Goal: Information Seeking & Learning: Learn about a topic

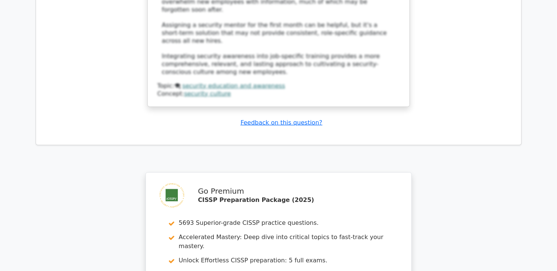
scroll to position [4137, 0]
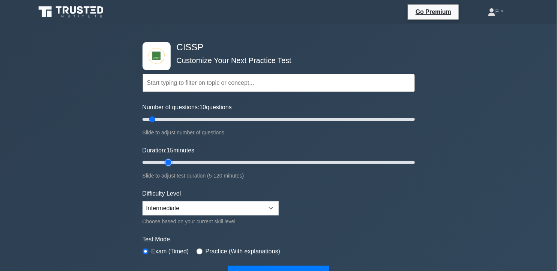
drag, startPoint x: 163, startPoint y: 162, endPoint x: 173, endPoint y: 162, distance: 10.1
click at [173, 162] on input "Duration: 15 minutes" at bounding box center [279, 162] width 273 height 9
type input "20"
click at [176, 162] on input "Duration: 20 minutes" at bounding box center [279, 162] width 273 height 9
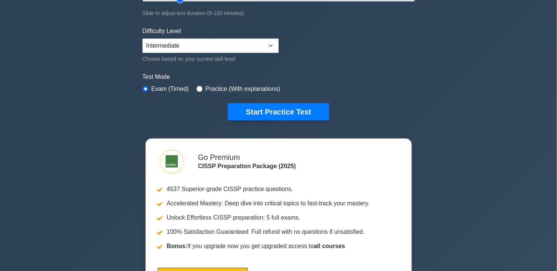
scroll to position [177, 0]
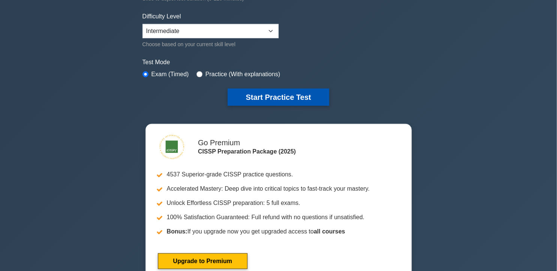
click at [276, 91] on button "Start Practice Test" at bounding box center [278, 97] width 101 height 17
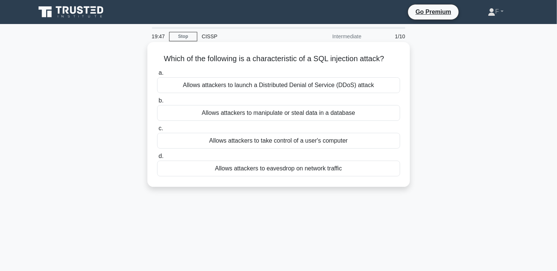
click at [268, 110] on div "Allows attackers to manipulate or steal data in a database" at bounding box center [278, 113] width 243 height 16
click at [157, 103] on input "b. Allows attackers to manipulate or steal data in a database" at bounding box center [157, 100] width 0 height 5
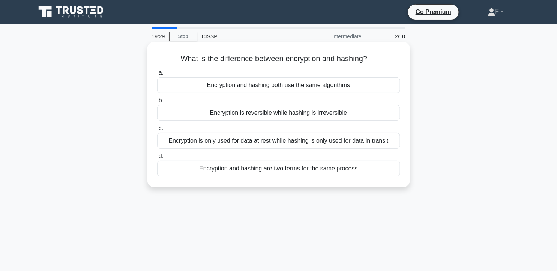
click at [362, 114] on div "Encryption is reversible while hashing is irreversible" at bounding box center [278, 113] width 243 height 16
click at [157, 103] on input "b. Encryption is reversible while hashing is irreversible" at bounding box center [157, 100] width 0 height 5
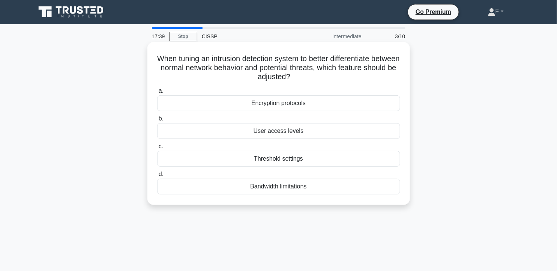
click at [325, 160] on div "Threshold settings" at bounding box center [278, 159] width 243 height 16
click at [157, 149] on input "c. Threshold settings" at bounding box center [157, 146] width 0 height 5
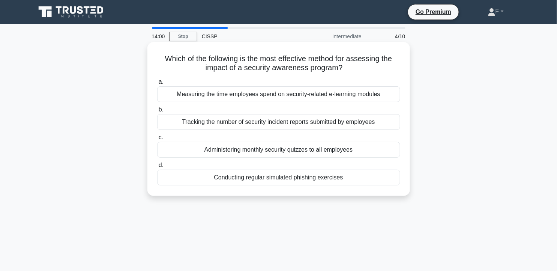
click at [336, 126] on div "Tracking the number of security incident reports submitted by employees" at bounding box center [278, 122] width 243 height 16
click at [157, 112] on input "b. Tracking the number of security incident reports submitted by employees" at bounding box center [157, 109] width 0 height 5
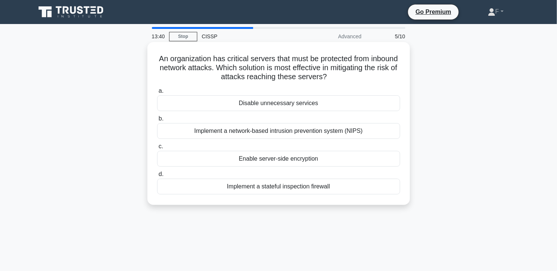
click at [357, 189] on div "Implement a stateful inspection firewall" at bounding box center [278, 187] width 243 height 16
click at [157, 177] on input "d. Implement a stateful inspection firewall" at bounding box center [157, 174] width 0 height 5
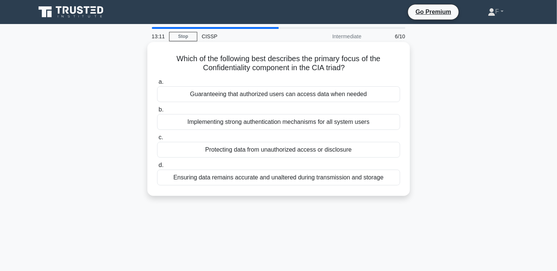
click at [387, 100] on div "Guaranteeing that authorized users can access data when needed" at bounding box center [278, 94] width 243 height 16
click at [157, 84] on input "a. Guaranteeing that authorized users can access data when needed" at bounding box center [157, 82] width 0 height 5
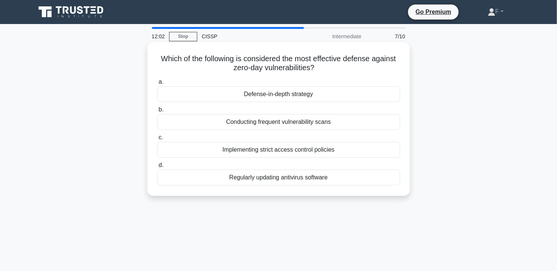
click at [367, 116] on div "Conducting frequent vulnerability scans" at bounding box center [278, 122] width 243 height 16
click at [157, 112] on input "b. Conducting frequent vulnerability scans" at bounding box center [157, 109] width 0 height 5
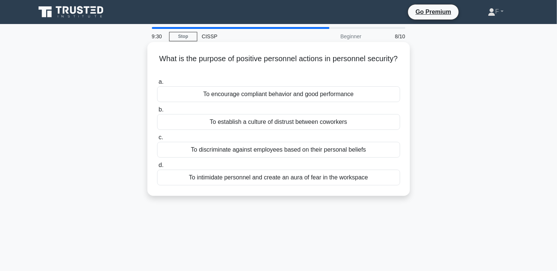
click at [362, 177] on div "To intimidate personnel and create an aura of fear in the workspace" at bounding box center [278, 178] width 243 height 16
click at [157, 168] on input "d. To intimidate personnel and create an aura of fear in the workspace" at bounding box center [157, 165] width 0 height 5
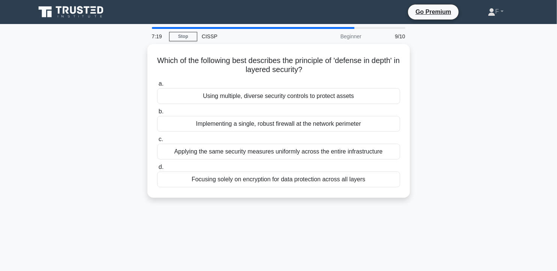
click at [452, 105] on div "Which of the following best describes the principle of 'defense in depth' in la…" at bounding box center [278, 125] width 495 height 163
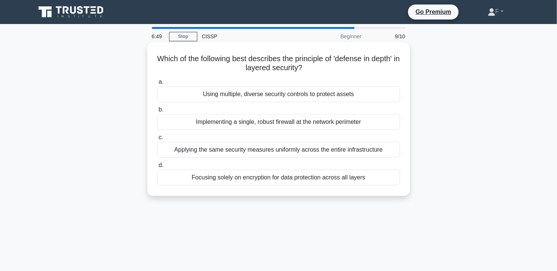
click at [345, 96] on div "Using multiple, diverse security controls to protect assets" at bounding box center [278, 94] width 243 height 16
click at [157, 84] on input "a. Using multiple, diverse security controls to protect assets" at bounding box center [157, 82] width 0 height 5
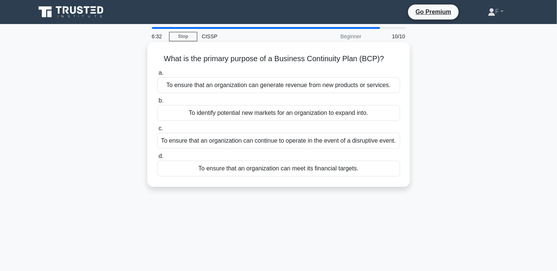
click at [379, 139] on div "To ensure that an organization can continue to operate in the event of a disrup…" at bounding box center [278, 141] width 243 height 16
click at [157, 131] on input "c. To ensure that an organization can continue to operate in the event of a dis…" at bounding box center [157, 128] width 0 height 5
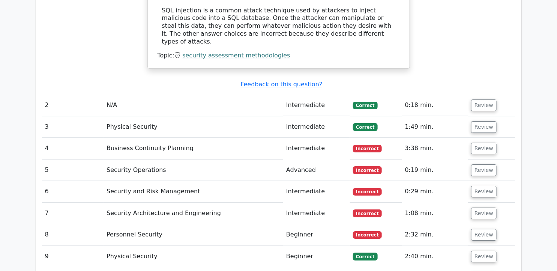
scroll to position [827, 0]
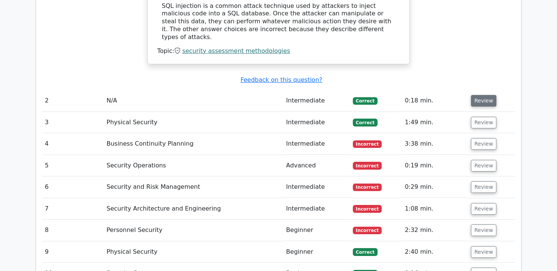
click at [478, 95] on button "Review" at bounding box center [484, 101] width 26 height 12
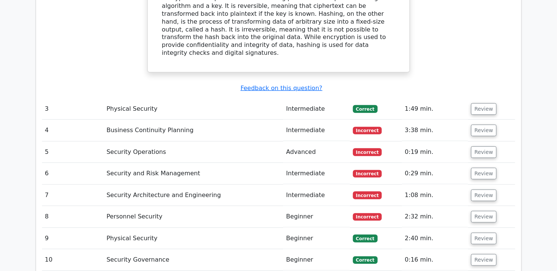
scroll to position [1113, 0]
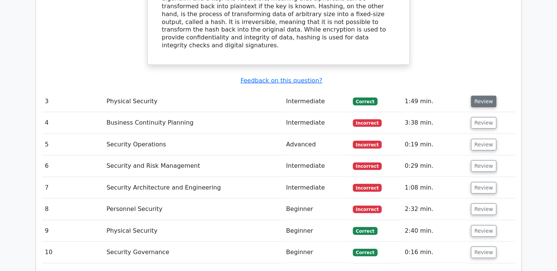
click at [489, 96] on button "Review" at bounding box center [484, 102] width 26 height 12
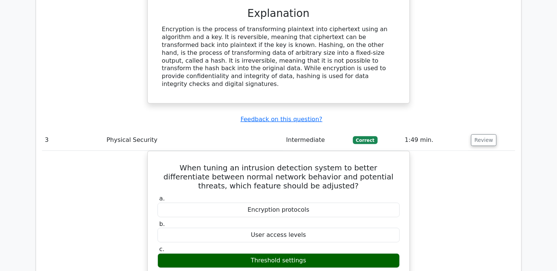
scroll to position [1183, 0]
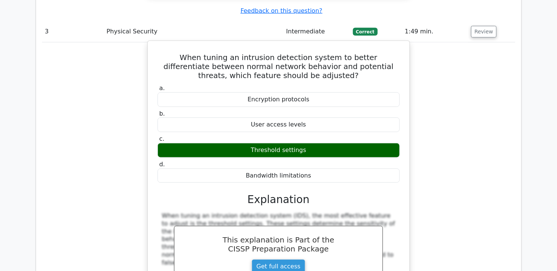
drag, startPoint x: 168, startPoint y: 8, endPoint x: 316, endPoint y: 125, distance: 189.4
click at [316, 125] on div "When tuning an intrusion detection system to better differentiate between norma…" at bounding box center [279, 200] width 256 height 313
copy div "When tuning an intrusion detection system to better differentiate between norma…"
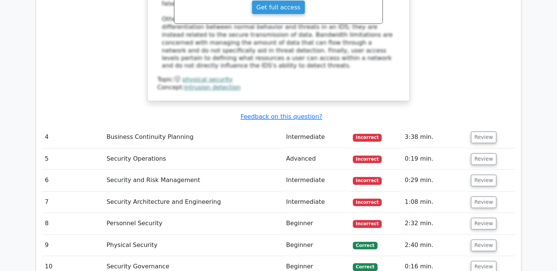
scroll to position [1498, 0]
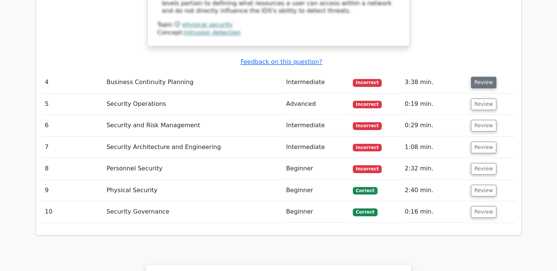
click at [488, 77] on button "Review" at bounding box center [484, 83] width 26 height 12
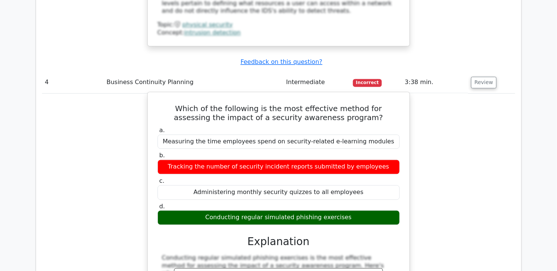
drag, startPoint x: 161, startPoint y: 43, endPoint x: 355, endPoint y: 152, distance: 222.7
copy div "Which of the following is the most effective method for assessing the impact of…"
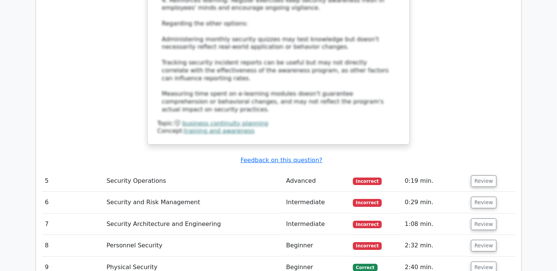
scroll to position [1893, 0]
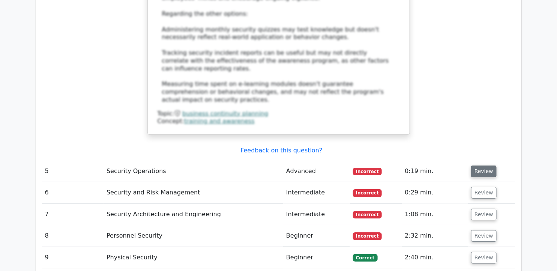
click at [482, 166] on button "Review" at bounding box center [484, 172] width 26 height 12
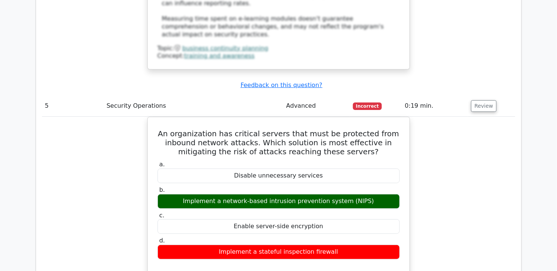
scroll to position [1956, 0]
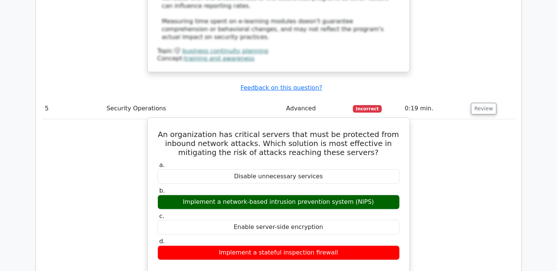
drag, startPoint x: 171, startPoint y: 31, endPoint x: 342, endPoint y: 151, distance: 208.7
click at [342, 151] on div "An organization has critical servers that must be protected from inbound networ…" at bounding box center [279, 246] width 256 height 250
copy div "An organization has critical servers that must be protected from inbound networ…"
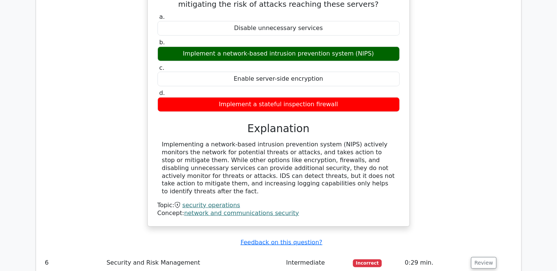
scroll to position [2117, 0]
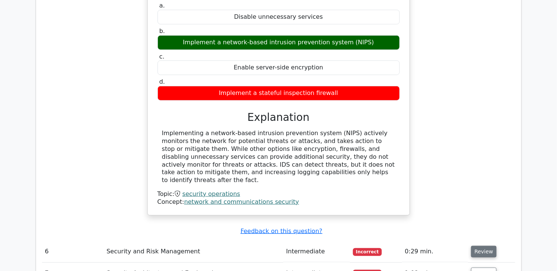
click at [480, 246] on button "Review" at bounding box center [484, 252] width 26 height 12
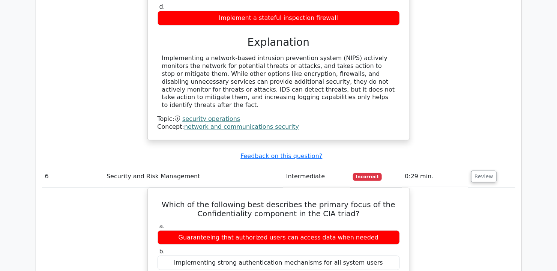
scroll to position [2205, 0]
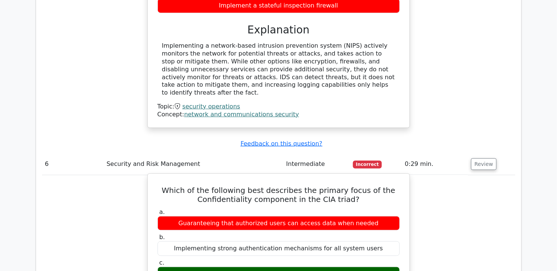
drag, startPoint x: 173, startPoint y: 80, endPoint x: 384, endPoint y: 190, distance: 237.9
copy div "Which of the following best describes the primary focus of the Confidentiality …"
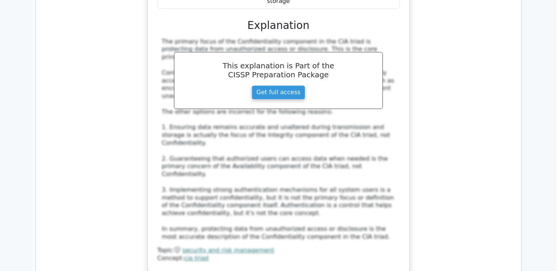
scroll to position [2519, 0]
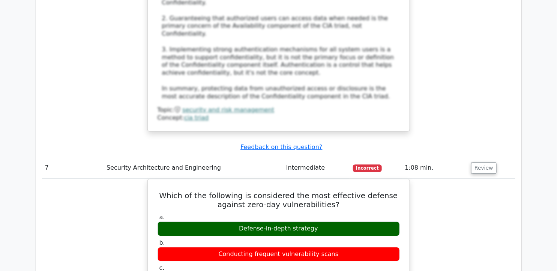
scroll to position [2660, 0]
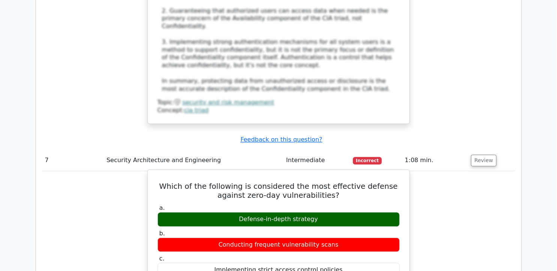
drag, startPoint x: 158, startPoint y: 51, endPoint x: 338, endPoint y: 164, distance: 212.2
copy div "Which of the following is considered the most effective defense against zero-da…"
click at [286, 182] on h5 "Which of the following is considered the most effective defense against zero-da…" at bounding box center [279, 191] width 244 height 18
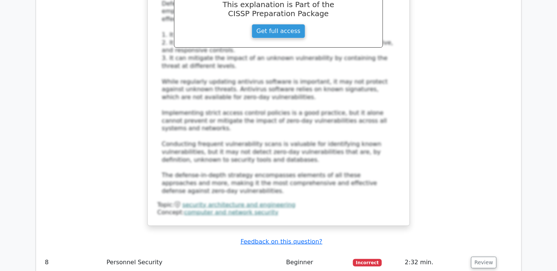
scroll to position [3031, 0]
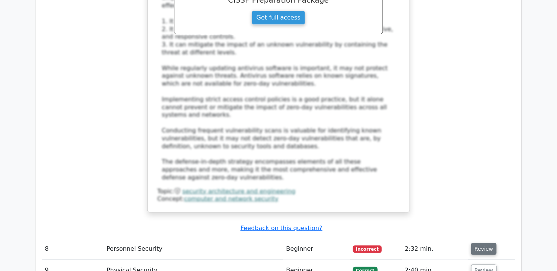
click at [487, 243] on button "Review" at bounding box center [484, 249] width 26 height 12
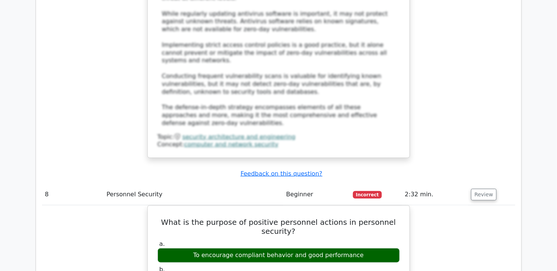
scroll to position [3138, 0]
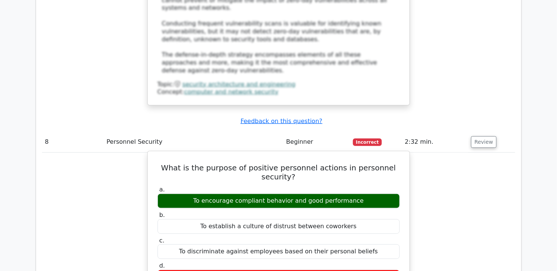
drag, startPoint x: 173, startPoint y: 33, endPoint x: 381, endPoint y: 142, distance: 235.2
click at [381, 154] on div "What is the purpose of positive personnel actions in personnel security? a. To …" at bounding box center [279, 259] width 256 height 210
copy div "What is the purpose of positive personnel actions in personnel security? a. To …"
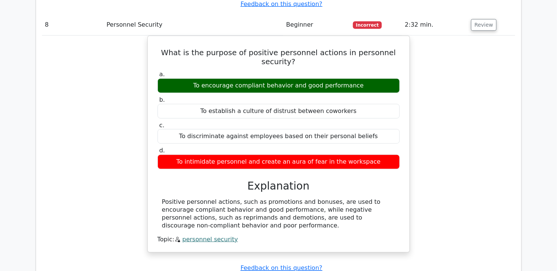
scroll to position [3251, 0]
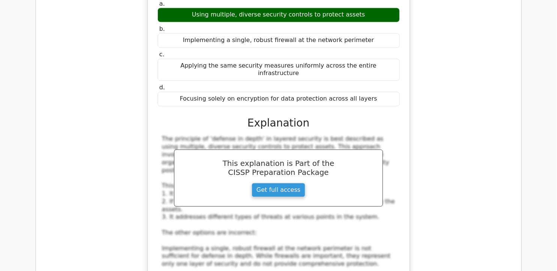
scroll to position [3606, 0]
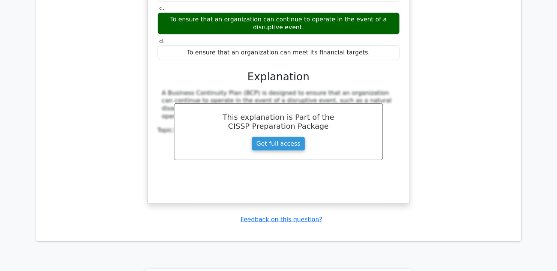
scroll to position [4234, 0]
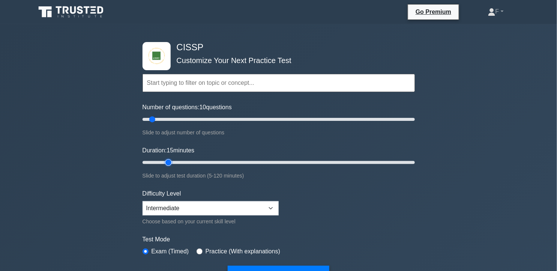
type input "15"
click at [170, 159] on input "Duration: 15 minutes" at bounding box center [279, 162] width 273 height 9
click at [277, 267] on button "Start Practice Test" at bounding box center [278, 274] width 101 height 17
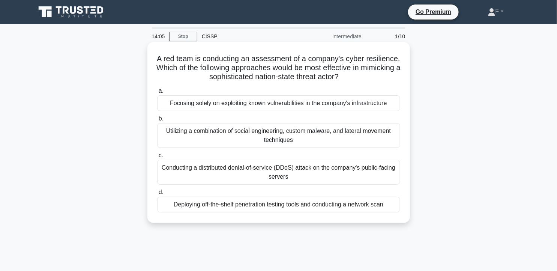
click at [360, 134] on div "Utilizing a combination of social engineering, custom malware, and lateral move…" at bounding box center [278, 135] width 243 height 25
click at [157, 121] on input "b. Utilizing a combination of social engineering, custom malware, and lateral m…" at bounding box center [157, 118] width 0 height 5
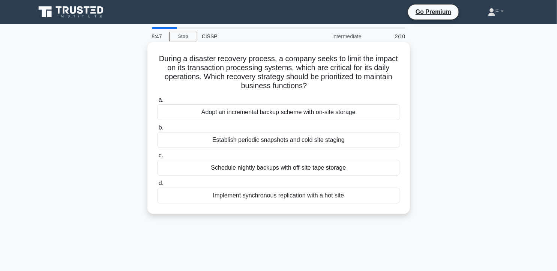
click at [366, 197] on div "Implement synchronous replication with a hot site" at bounding box center [278, 196] width 243 height 16
click at [157, 186] on input "d. Implement synchronous replication with a hot site" at bounding box center [157, 183] width 0 height 5
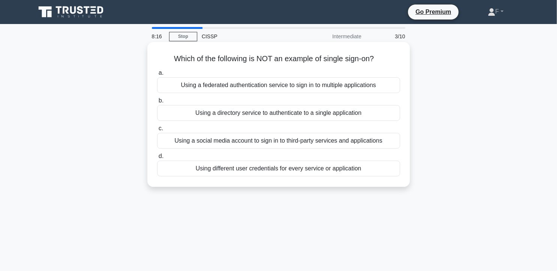
click at [361, 117] on div "Using a directory service to authenticate to a single application" at bounding box center [278, 113] width 243 height 16
click at [157, 103] on input "b. Using a directory service to authenticate to a single application" at bounding box center [157, 100] width 0 height 5
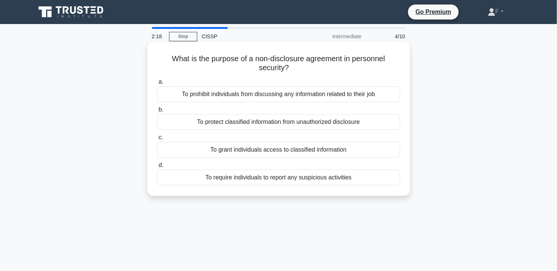
click at [345, 95] on div "To prohibit individuals from discussing any information related to their job" at bounding box center [278, 94] width 243 height 16
click at [157, 84] on input "a. To prohibit individuals from discussing any information related to their job" at bounding box center [157, 82] width 0 height 5
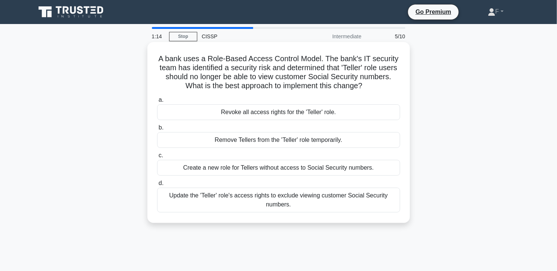
click at [365, 169] on div "Create a new role for Tellers without access to Social Security numbers." at bounding box center [278, 168] width 243 height 16
click at [157, 158] on input "c. Create a new role for Tellers without access to Social Security numbers." at bounding box center [157, 155] width 0 height 5
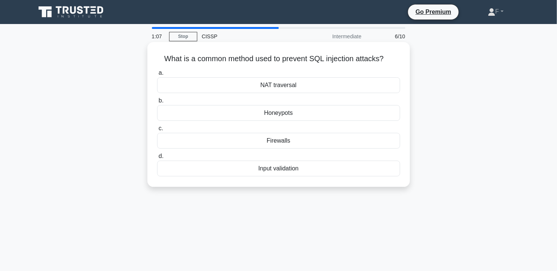
click at [335, 169] on div "Input validation" at bounding box center [278, 169] width 243 height 16
click at [157, 159] on input "d. Input validation" at bounding box center [157, 156] width 0 height 5
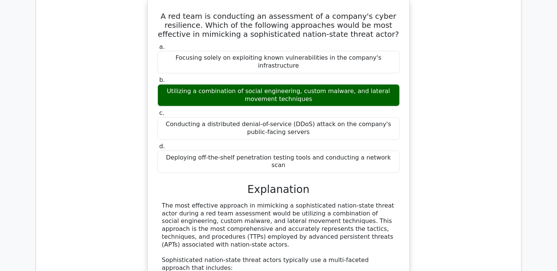
scroll to position [649, 0]
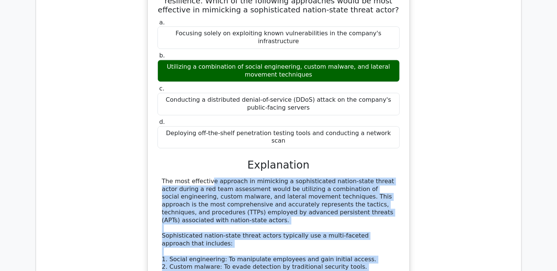
drag, startPoint x: 161, startPoint y: 148, endPoint x: 190, endPoint y: 240, distance: 96.5
copy div "The most effective approach in mimicking a sophisticated nation-state threat ac…"
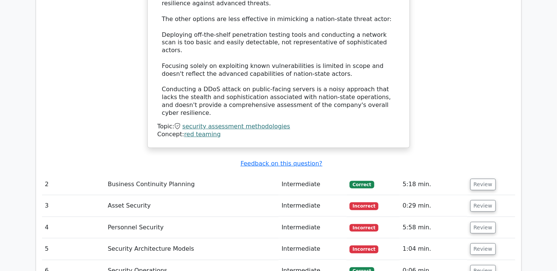
scroll to position [958, 0]
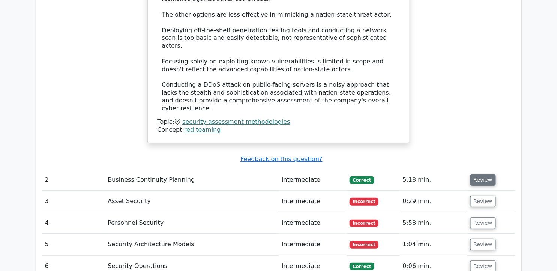
click at [483, 174] on button "Review" at bounding box center [484, 180] width 26 height 12
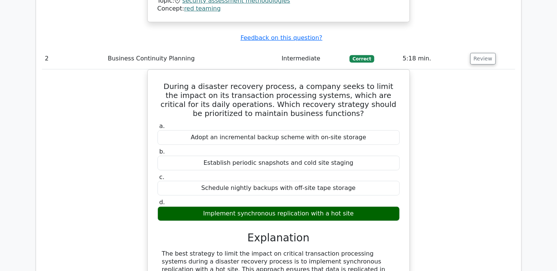
scroll to position [1090, 0]
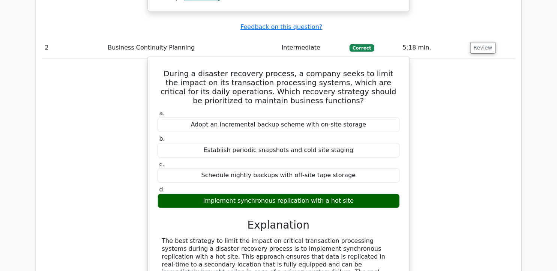
drag, startPoint x: 163, startPoint y: 184, endPoint x: 304, endPoint y: 224, distance: 146.7
copy div "The best strategy to limit the impact on critical transaction processing system…"
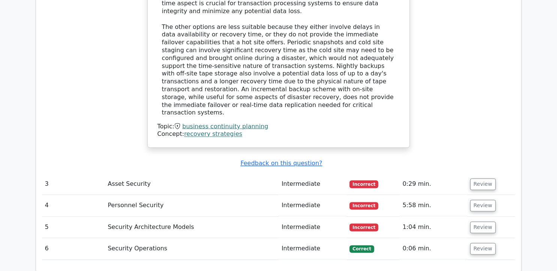
scroll to position [1377, 0]
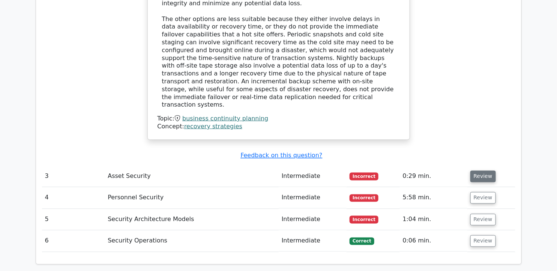
click at [486, 171] on button "Review" at bounding box center [484, 177] width 26 height 12
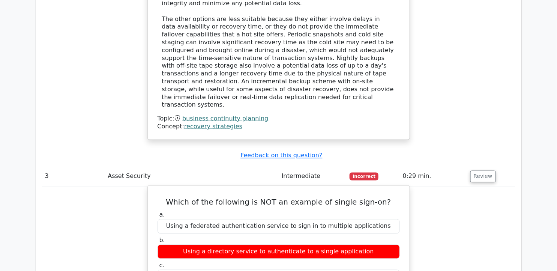
drag, startPoint x: 176, startPoint y: 122, endPoint x: 366, endPoint y: 224, distance: 216.0
copy div "Which of the following is NOT an example of single sign-on? a. Using a federate…"
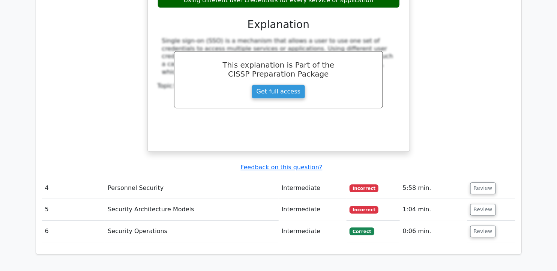
scroll to position [1694, 0]
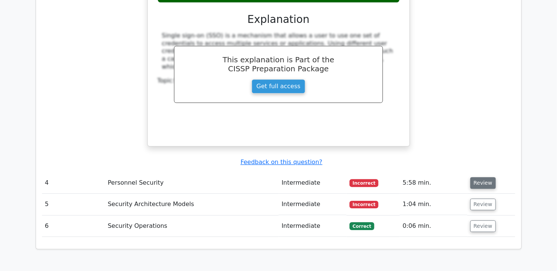
click at [474, 177] on button "Review" at bounding box center [484, 183] width 26 height 12
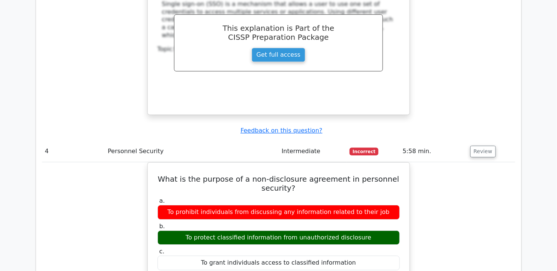
scroll to position [1723, 0]
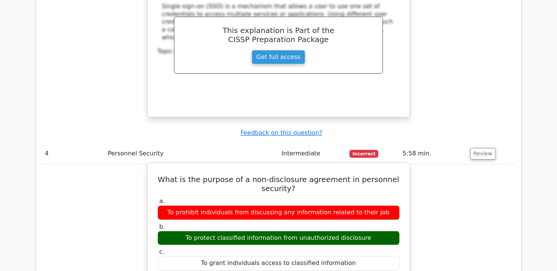
drag, startPoint x: 167, startPoint y: 92, endPoint x: 353, endPoint y: 202, distance: 215.9
copy div "What is the purpose of a non-disclosure agreement in personnel security? a. To …"
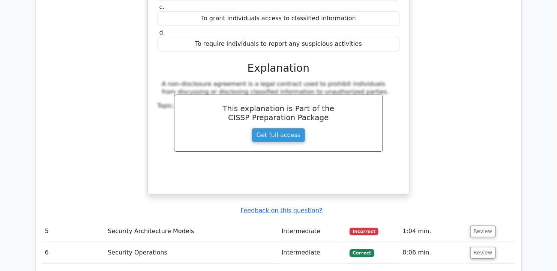
scroll to position [1976, 0]
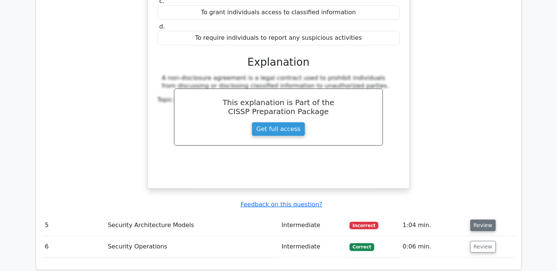
click at [485, 220] on button "Review" at bounding box center [484, 226] width 26 height 12
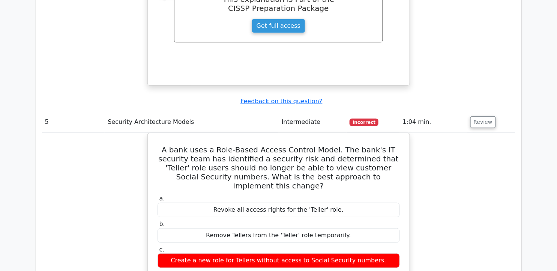
scroll to position [2090, 0]
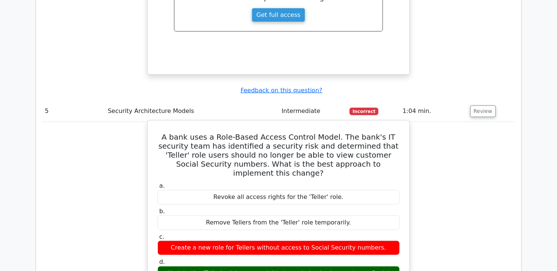
drag, startPoint x: 160, startPoint y: 51, endPoint x: 391, endPoint y: 185, distance: 267.6
click at [391, 185] on div "A bank uses a Role-Based Access Control Model. The bank's IT security team has …" at bounding box center [279, 245] width 256 height 245
copy div "A bank uses a Role-Based Access Control Model. The bank's IT security team has …"
